Goal: Transaction & Acquisition: Download file/media

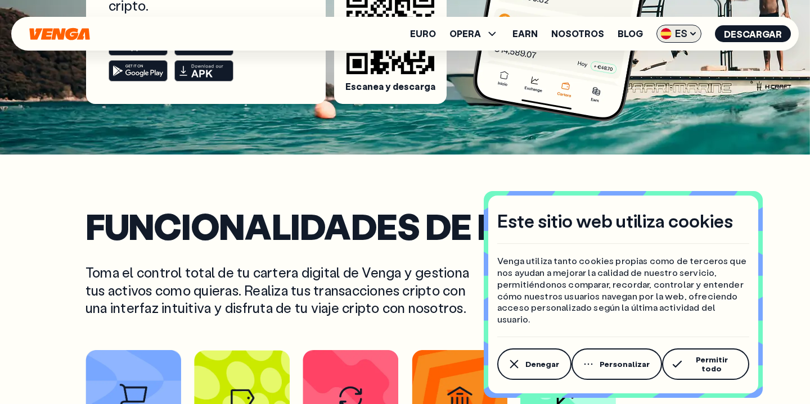
scroll to position [301, 0]
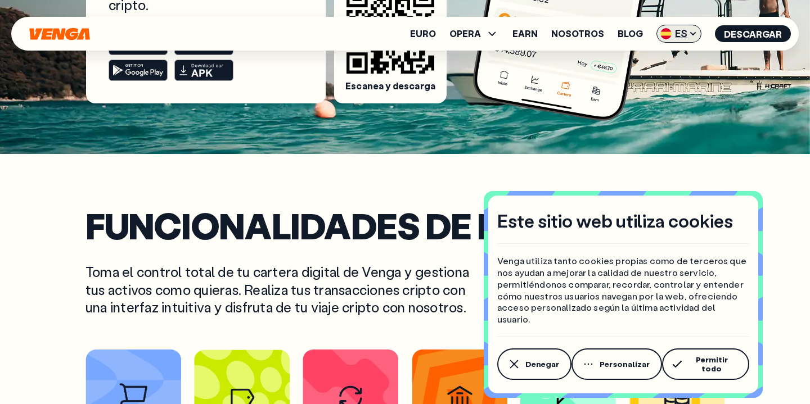
click at [692, 38] on span "ES" at bounding box center [678, 34] width 45 height 18
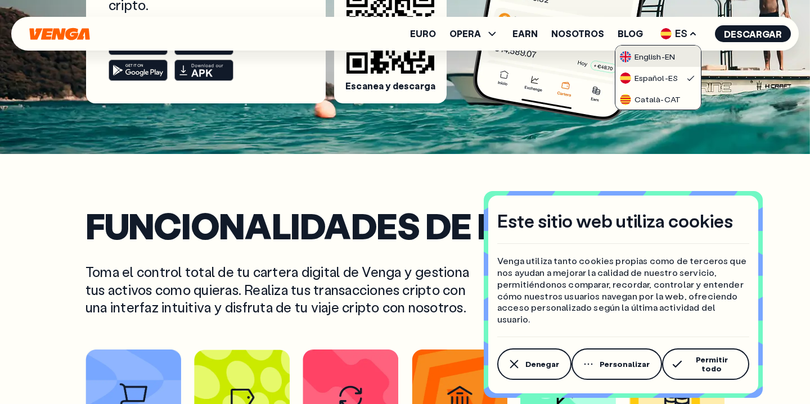
click at [669, 57] on div "English - EN" at bounding box center [647, 56] width 55 height 11
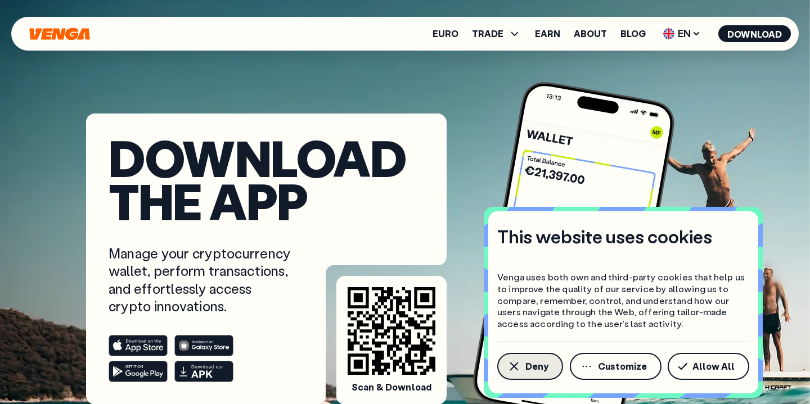
click at [546, 368] on span "Deny" at bounding box center [536, 366] width 23 height 9
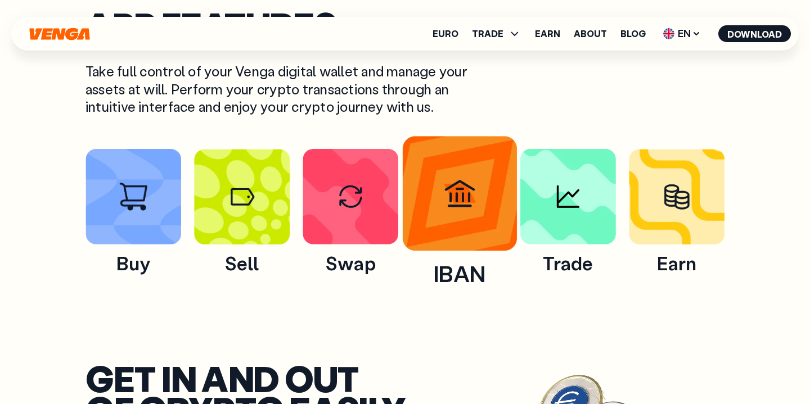
scroll to position [494, 0]
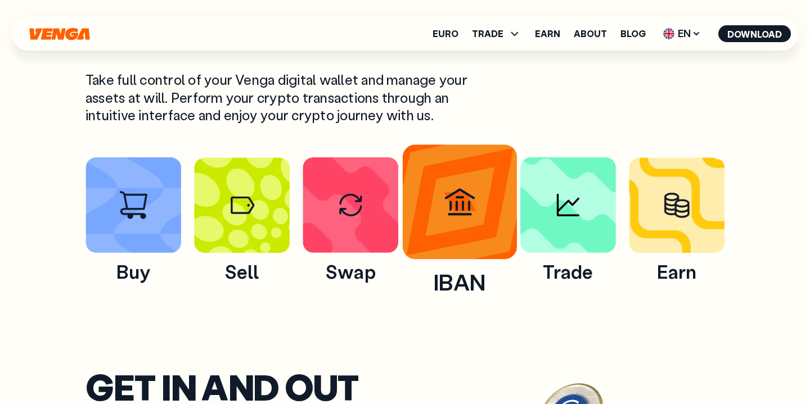
click at [488, 151] on img at bounding box center [459, 202] width 115 height 115
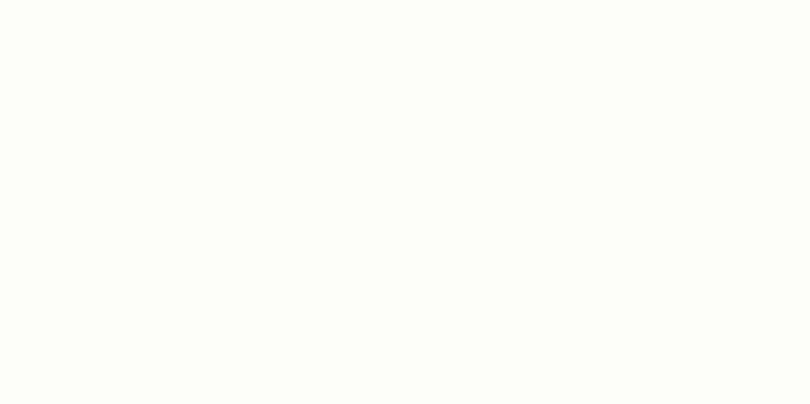
scroll to position [490, 0]
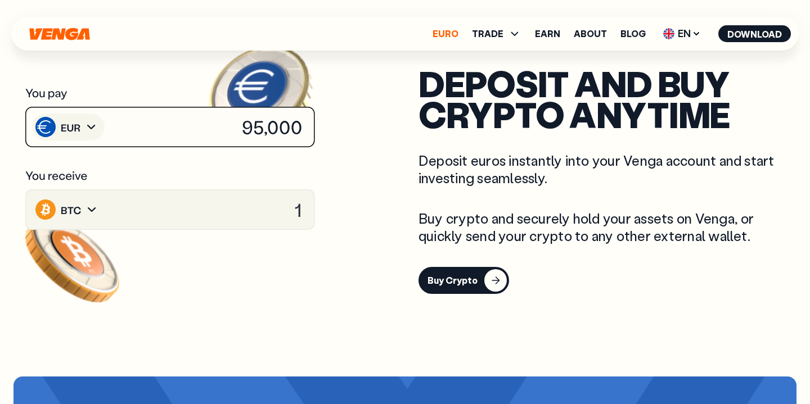
click at [445, 38] on link "Euro" at bounding box center [446, 33] width 26 height 9
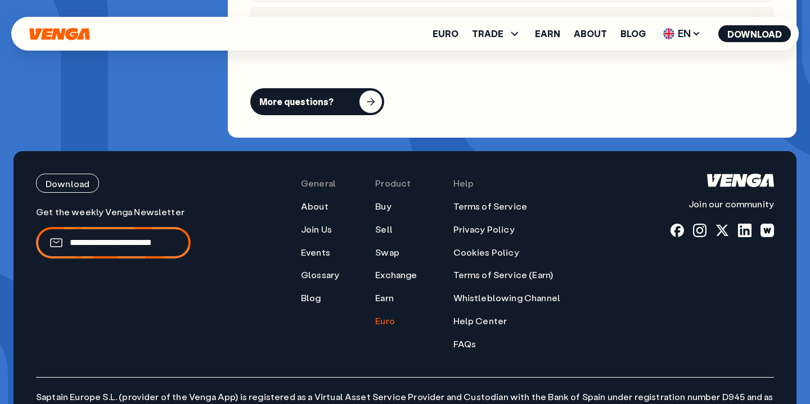
scroll to position [4229, 0]
